Goal: Go to known website: Go to known website

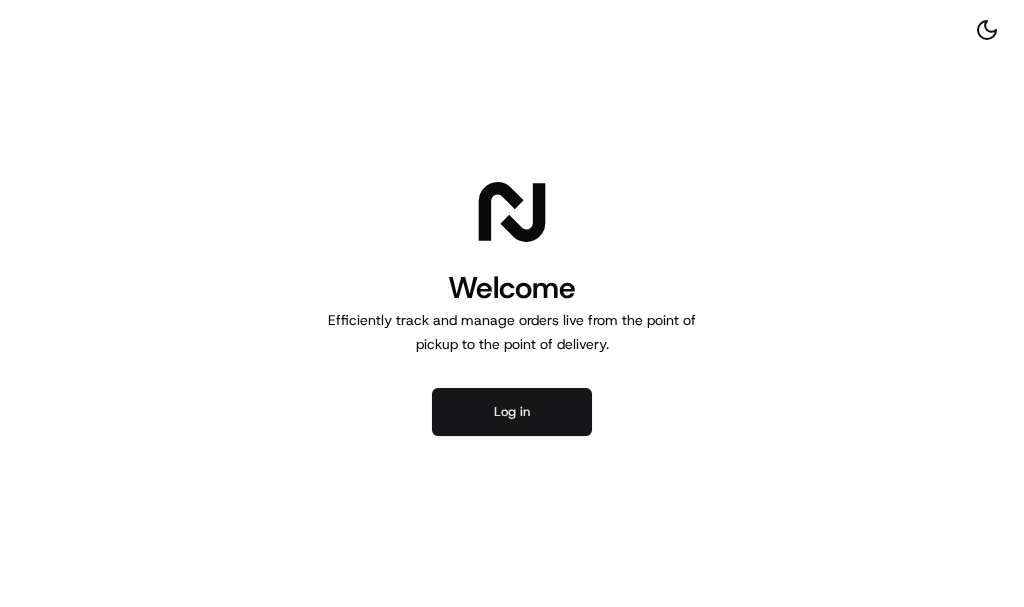
click at [512, 410] on button "Log in" at bounding box center [512, 412] width 160 height 48
